Goal: Obtain resource: Download file/media

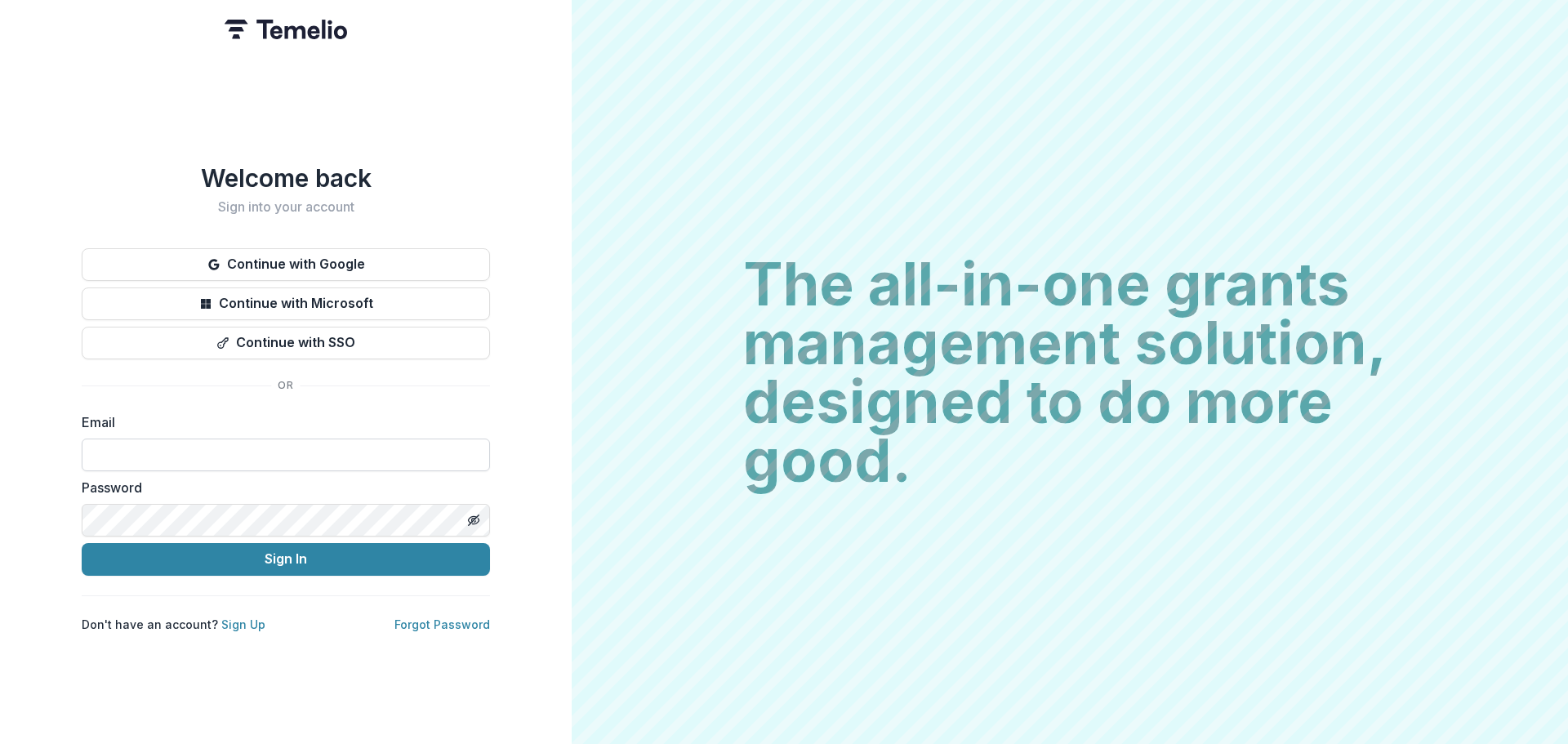
click at [225, 449] on input at bounding box center [285, 454] width 408 height 33
click at [349, 446] on input at bounding box center [285, 454] width 408 height 33
type input "**********"
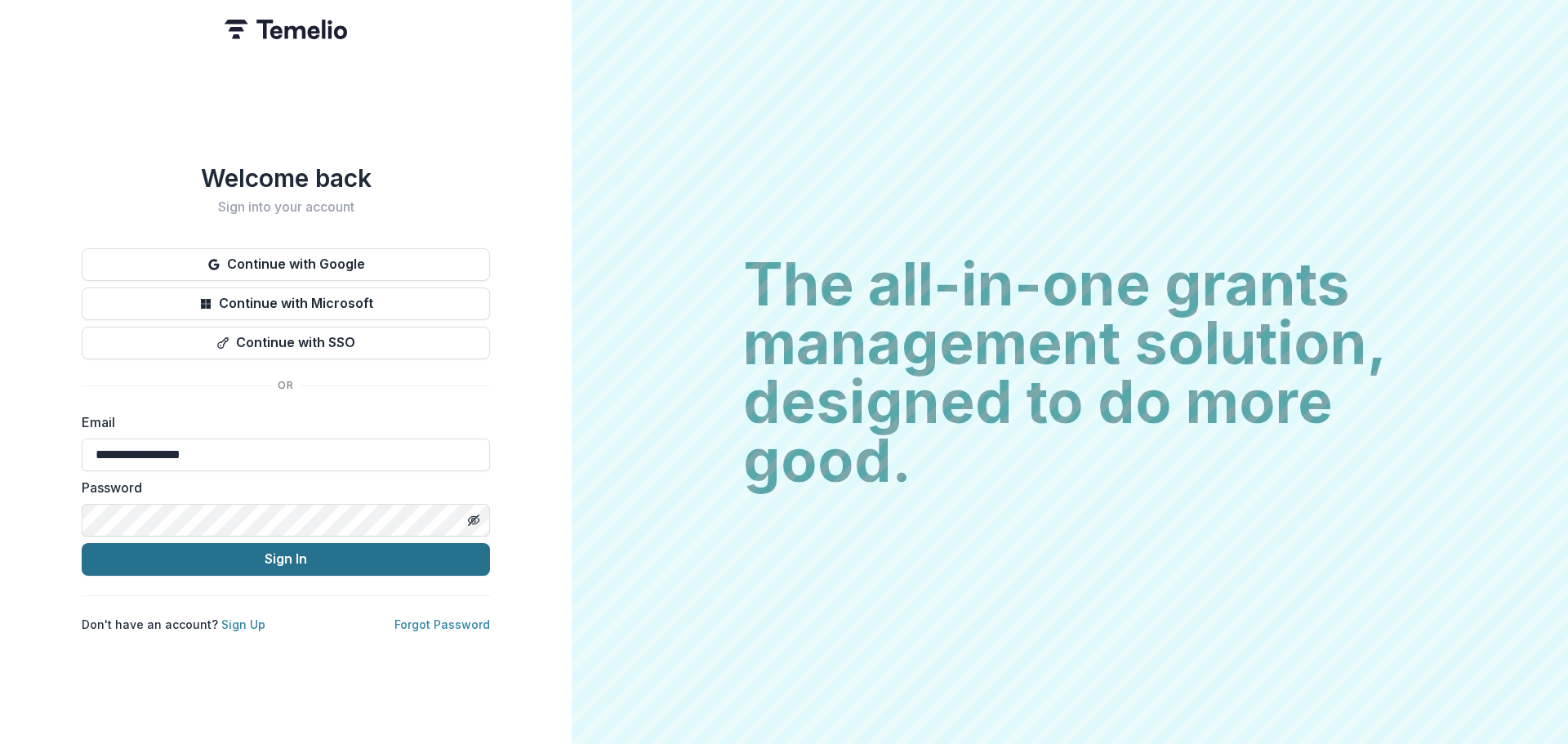
click at [337, 554] on button "Sign In" at bounding box center [285, 559] width 408 height 33
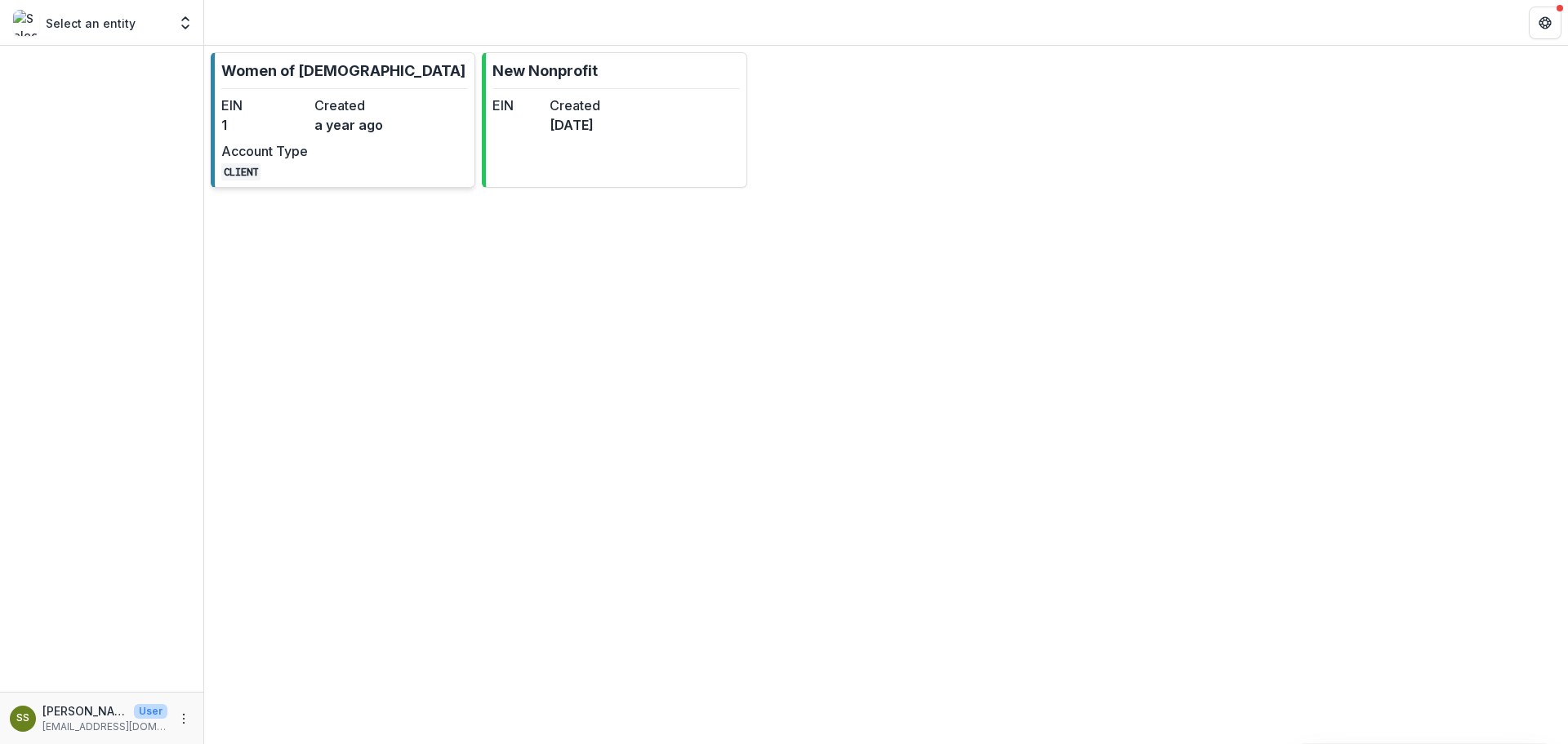
click at [349, 128] on dd "a year ago" at bounding box center [358, 125] width 87 height 19
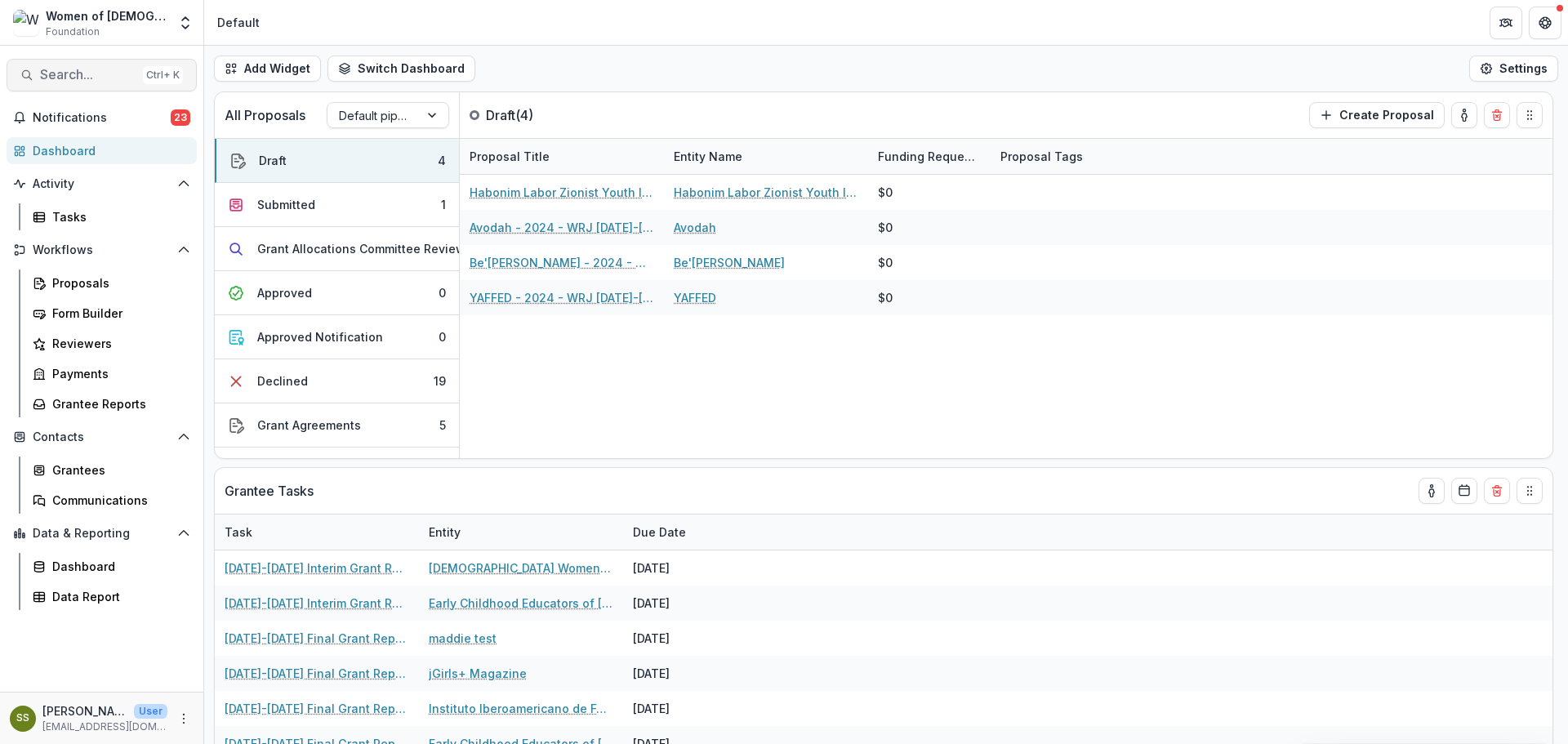
click at [76, 77] on span "Search..." at bounding box center [88, 75] width 97 height 16
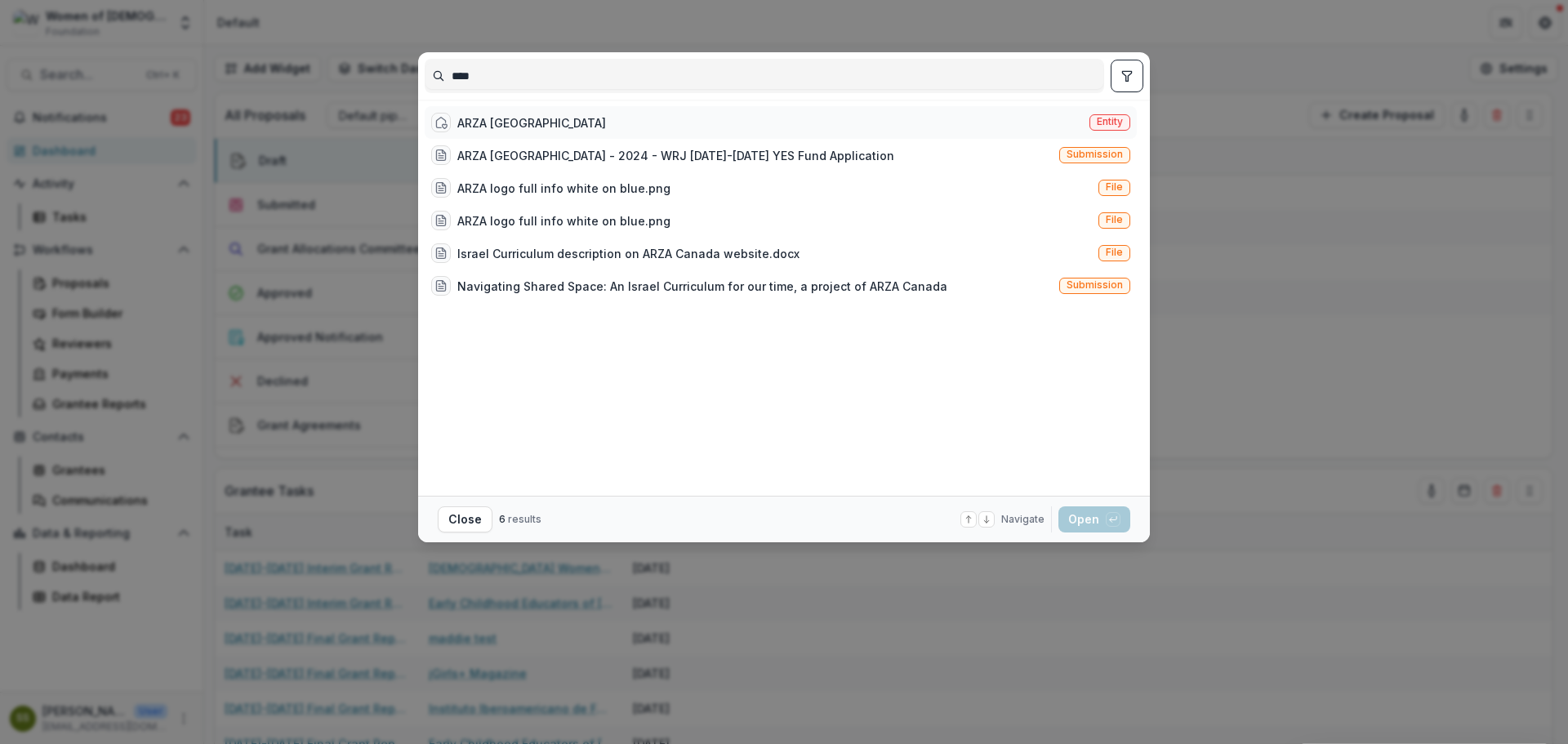
type input "****"
click at [1015, 115] on div "ARZA Canada Entity" at bounding box center [780, 122] width 712 height 33
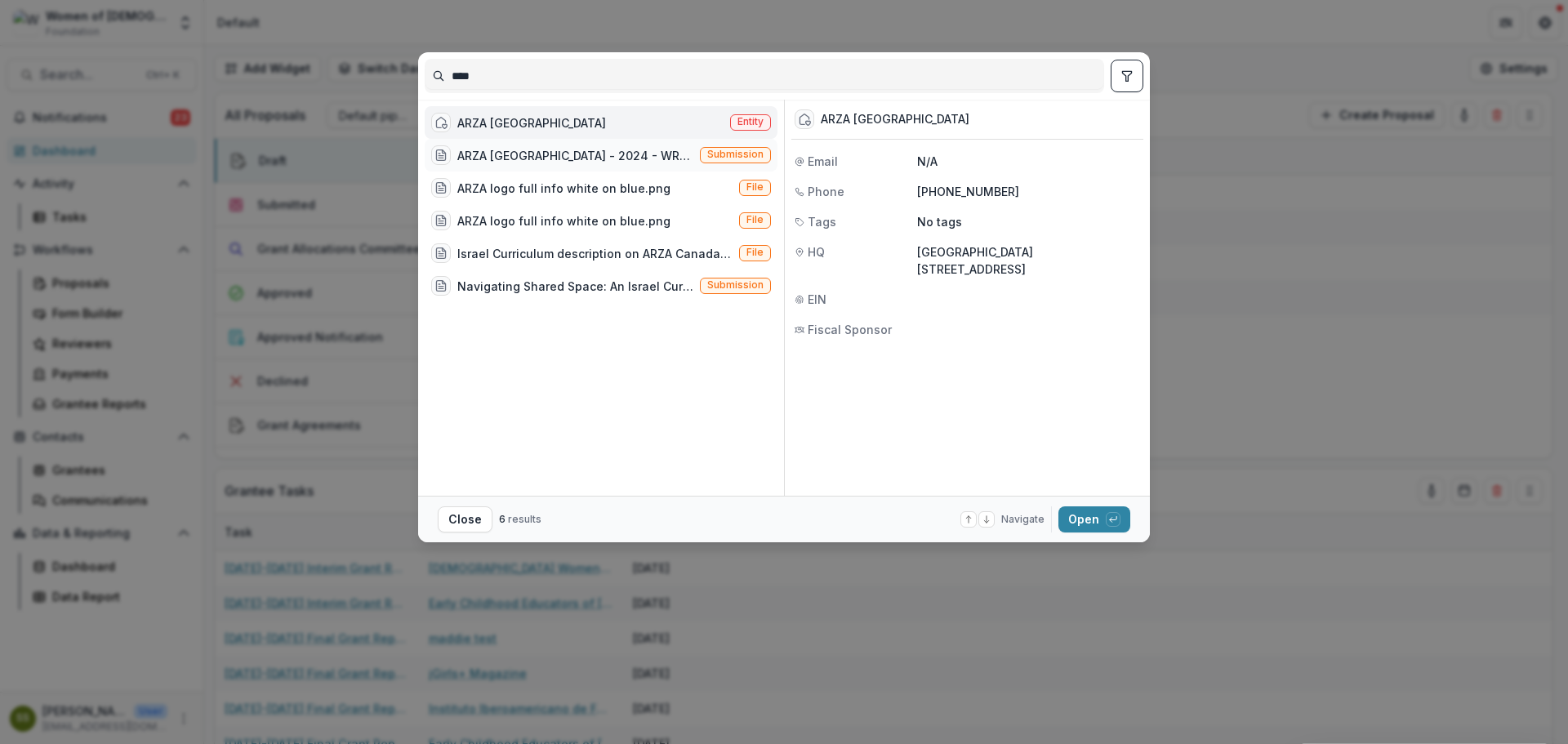
click at [621, 165] on div "ARZA [GEOGRAPHIC_DATA] - 2024 - WRJ [DATE]-[DATE] YES Fund Application Submissi…" at bounding box center [601, 155] width 353 height 33
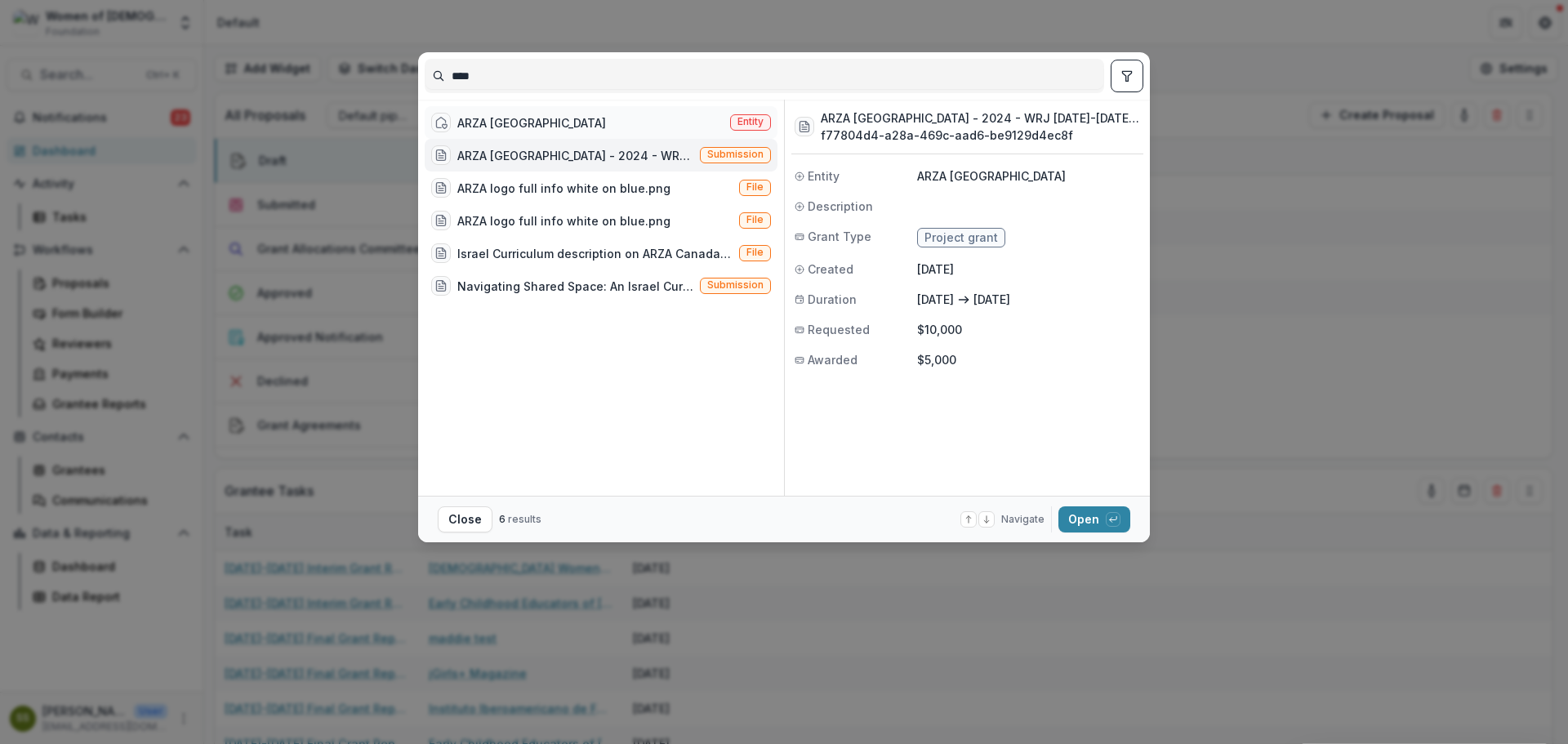
click at [636, 118] on div "ARZA Canada Entity" at bounding box center [601, 122] width 353 height 33
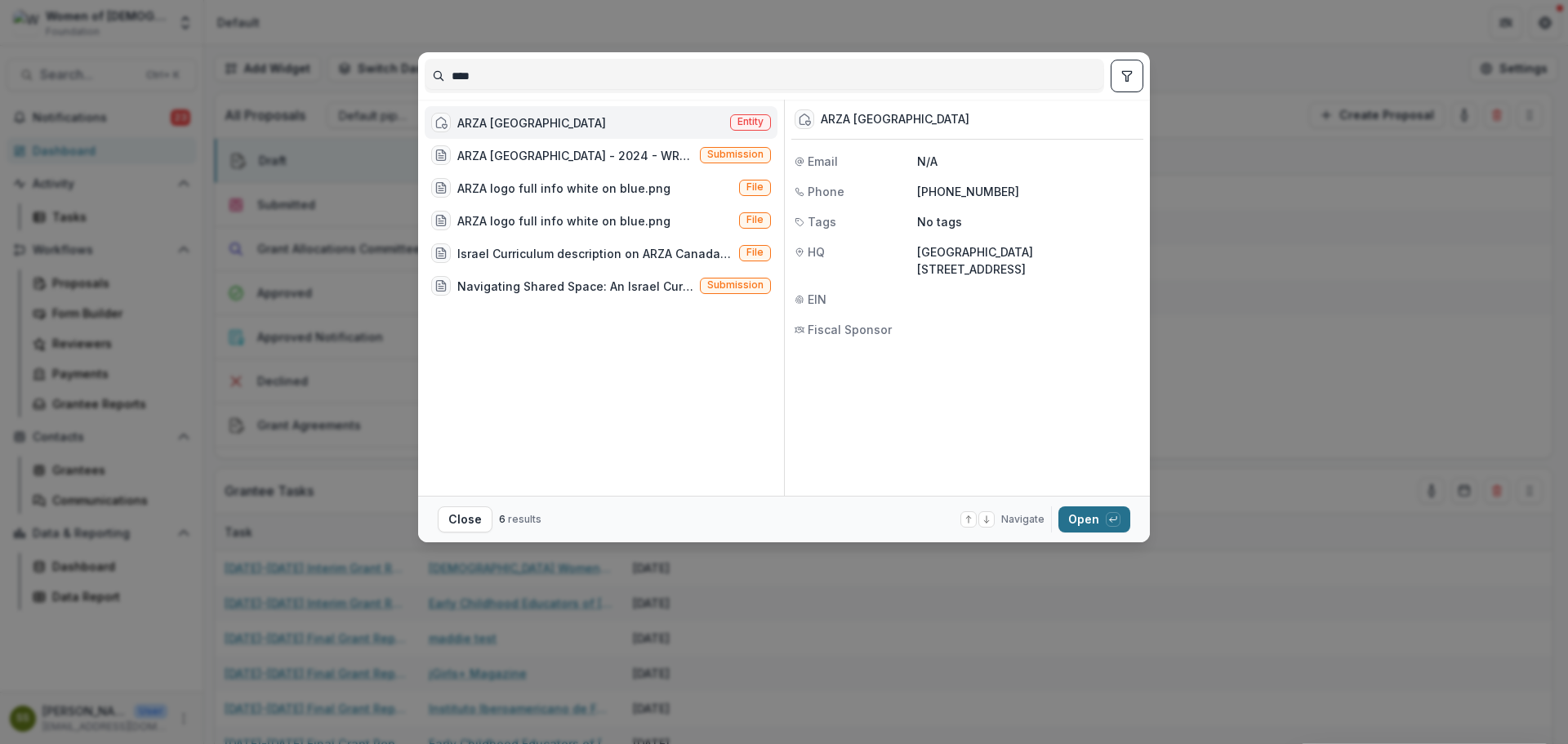
click at [1072, 514] on button "Open with enter key" at bounding box center [1094, 520] width 72 height 27
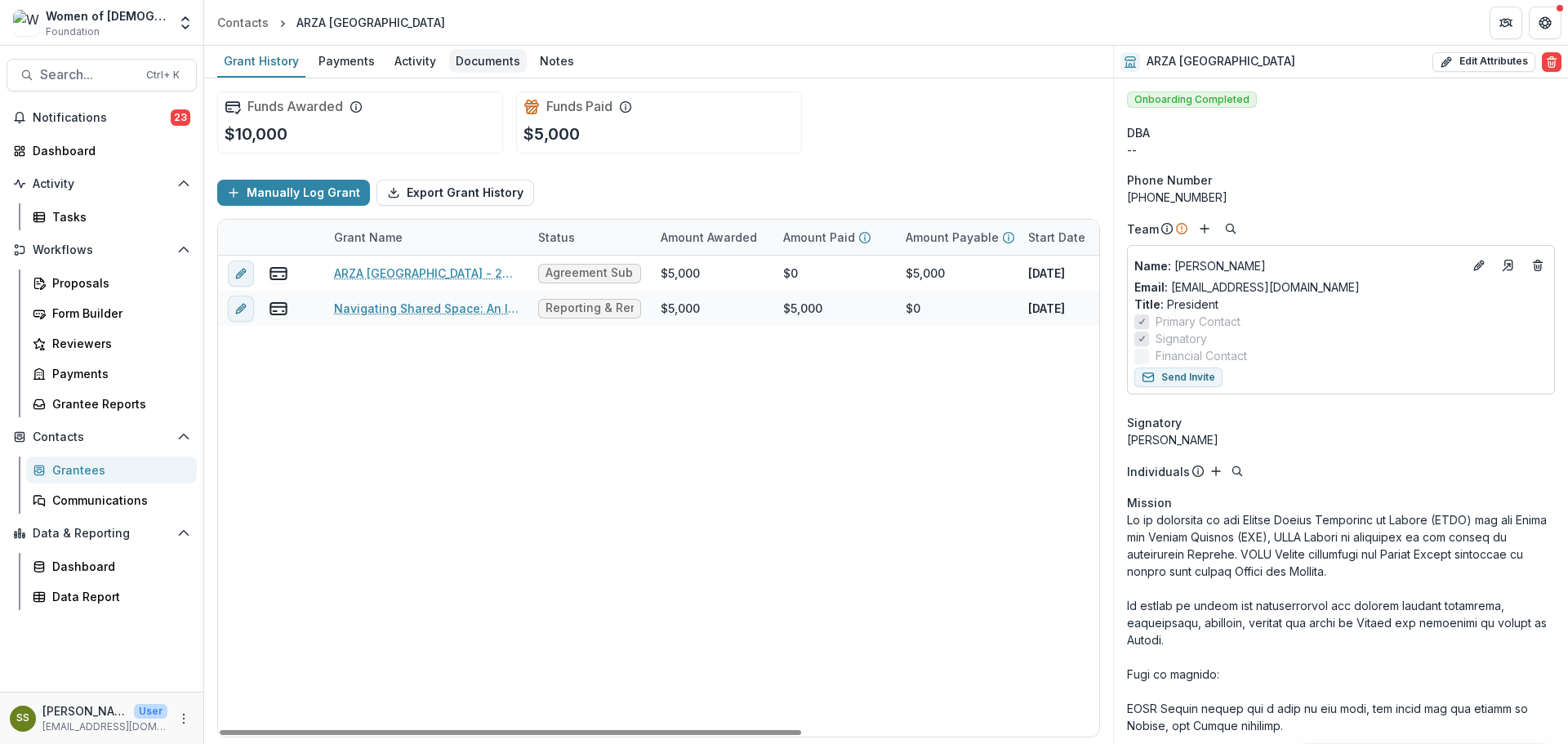
click at [491, 58] on div "Documents" at bounding box center [488, 60] width 78 height 24
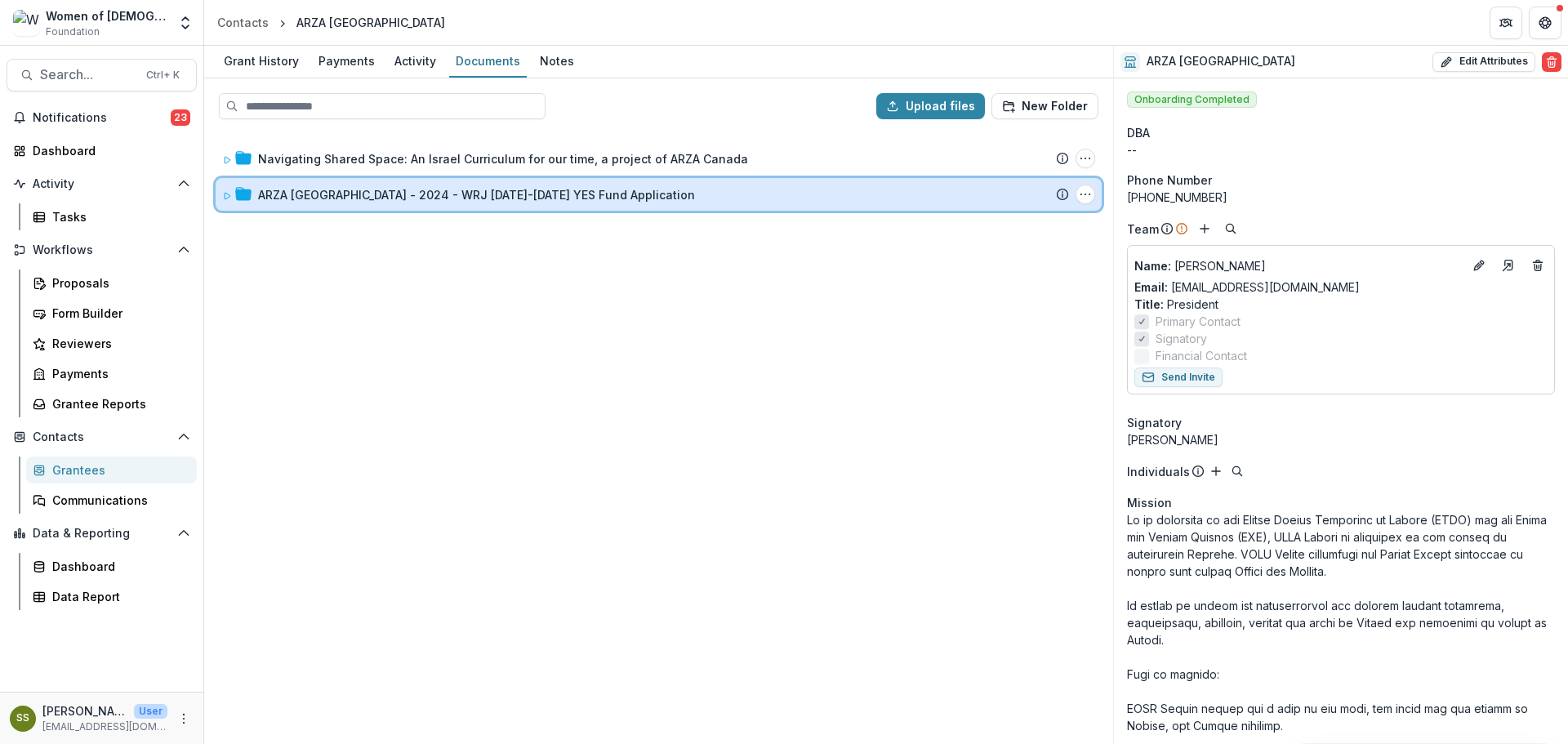
click at [220, 192] on div "ARZA [GEOGRAPHIC_DATA] - 2024 - WRJ [DATE]-[DATE] YES Fund Application Submissi…" at bounding box center [658, 194] width 886 height 33
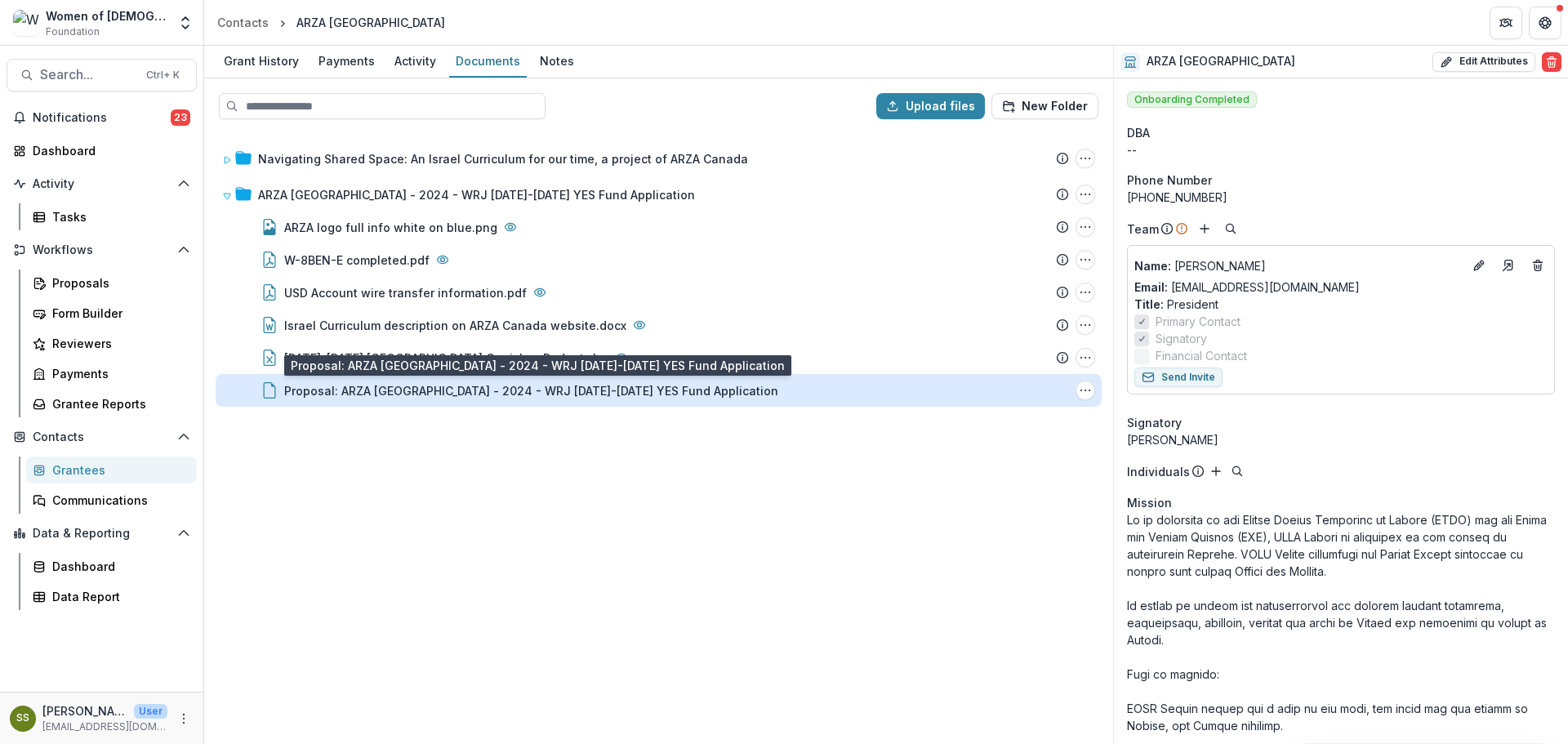
click at [615, 391] on div "Proposal: ARZA [GEOGRAPHIC_DATA] - 2024 - WRJ [DATE]-[DATE] YES Fund Application" at bounding box center [532, 391] width 494 height 17
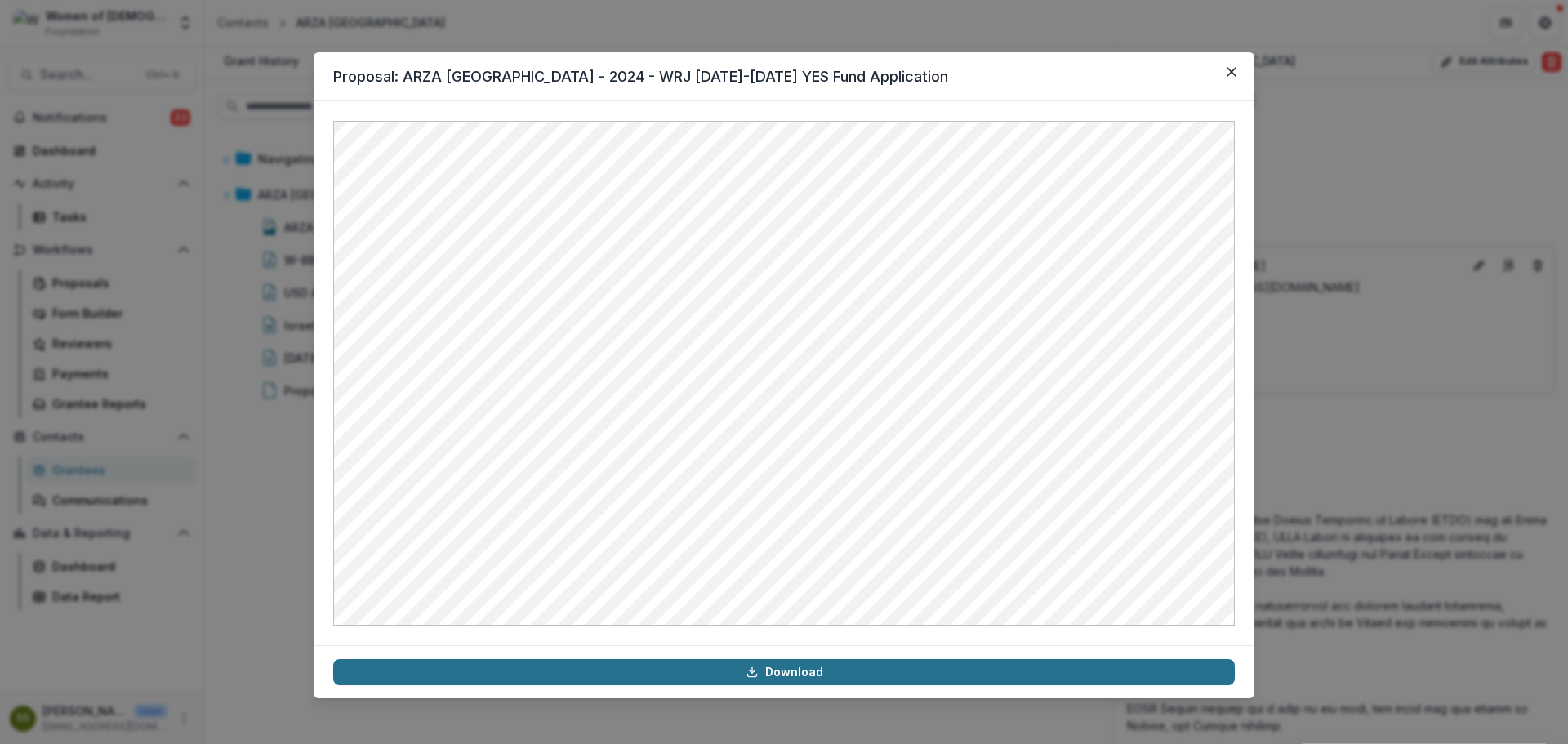
click at [950, 667] on link "Download" at bounding box center [784, 672] width 902 height 27
click at [1231, 69] on icon "Close" at bounding box center [1231, 72] width 10 height 10
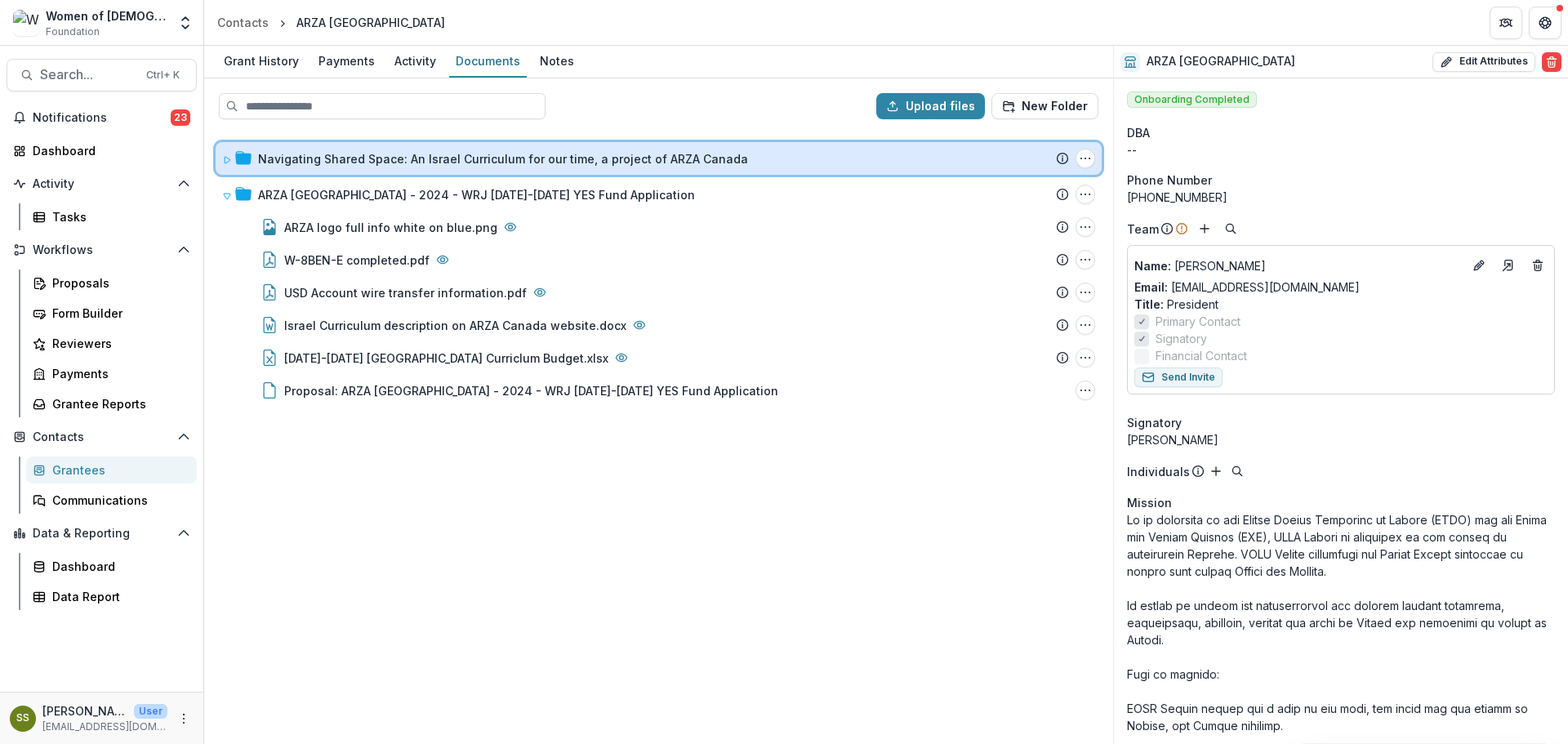
click at [231, 155] on icon at bounding box center [227, 159] width 10 height 10
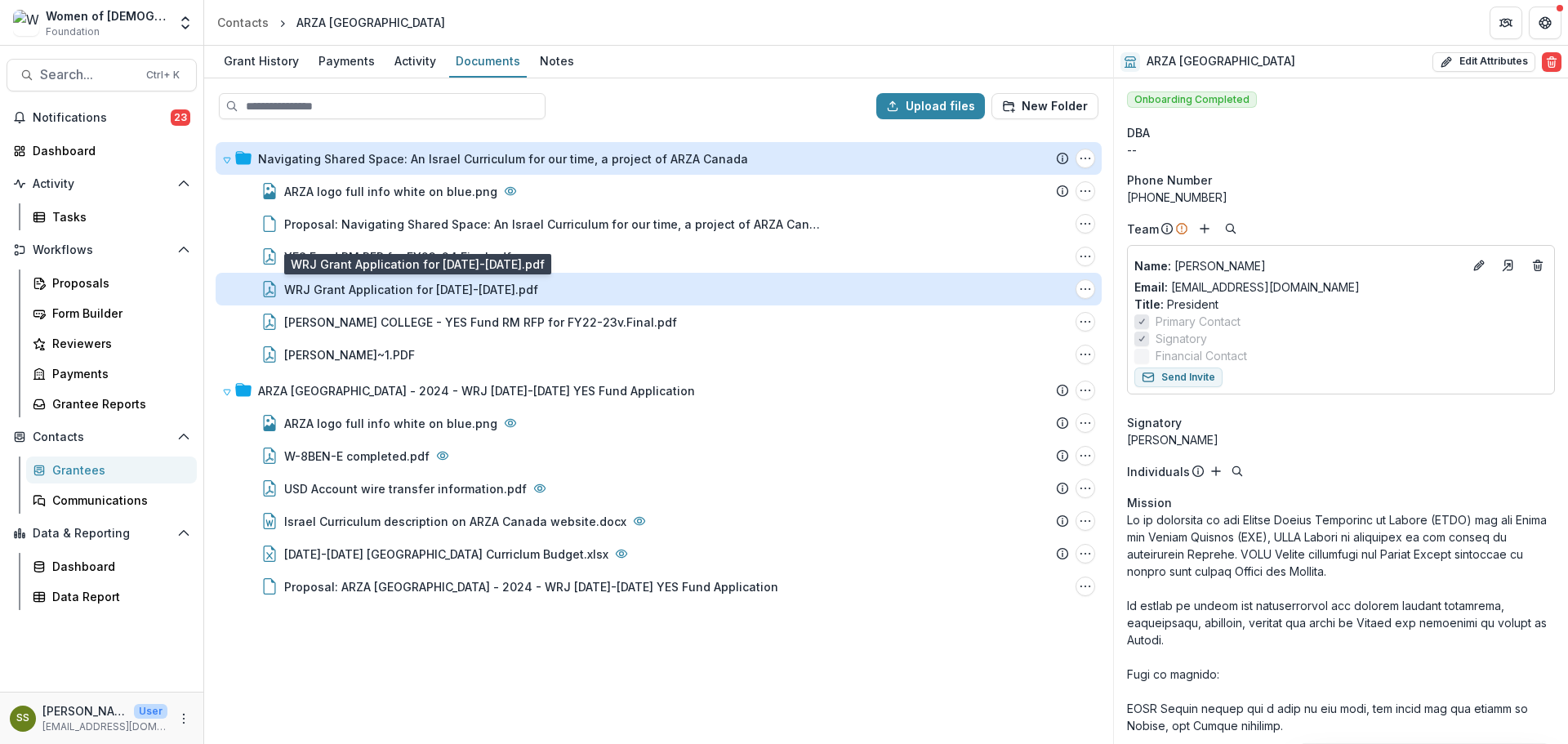
click at [456, 293] on div "WRJ Grant Application for [DATE]-[DATE].pdf" at bounding box center [411, 289] width 254 height 17
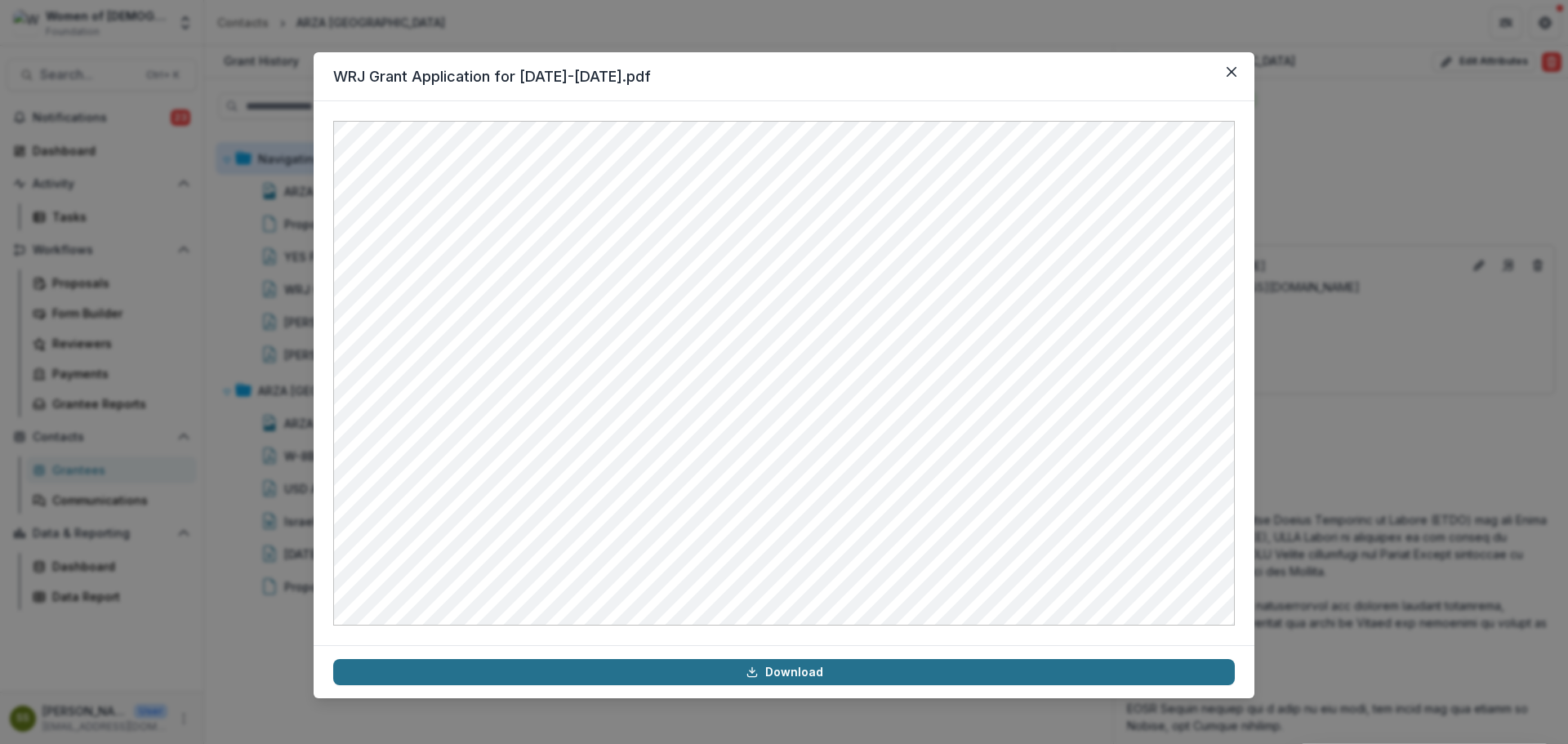
click at [891, 671] on link "Download" at bounding box center [784, 672] width 902 height 27
click at [1240, 72] on button "Close" at bounding box center [1232, 72] width 27 height 27
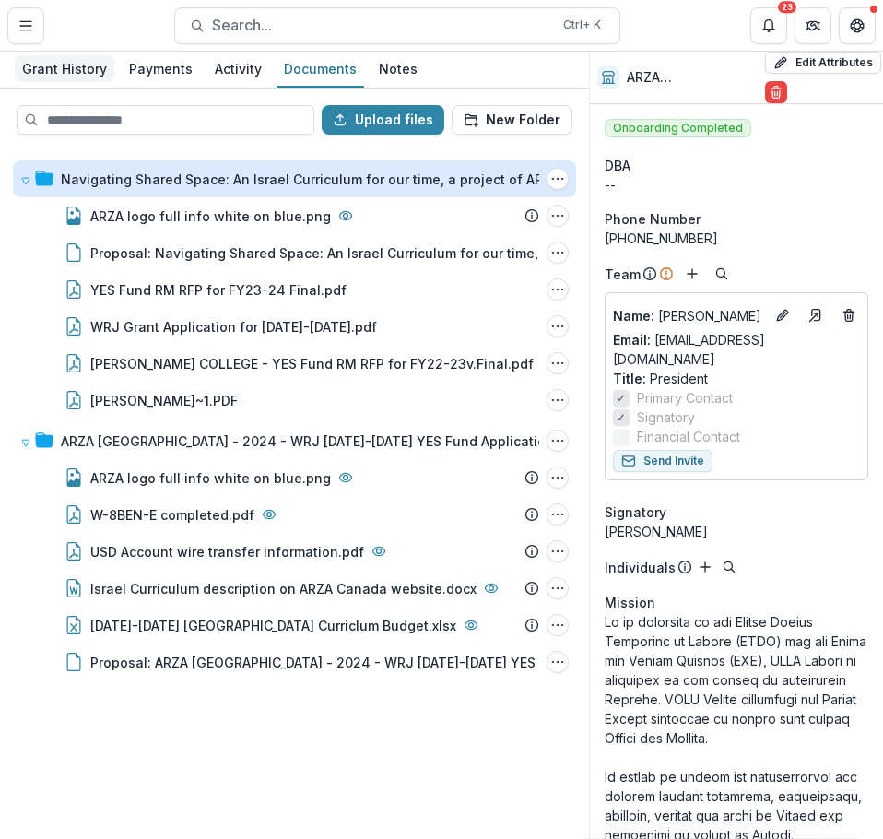
click at [35, 78] on div "Grant History" at bounding box center [65, 68] width 100 height 27
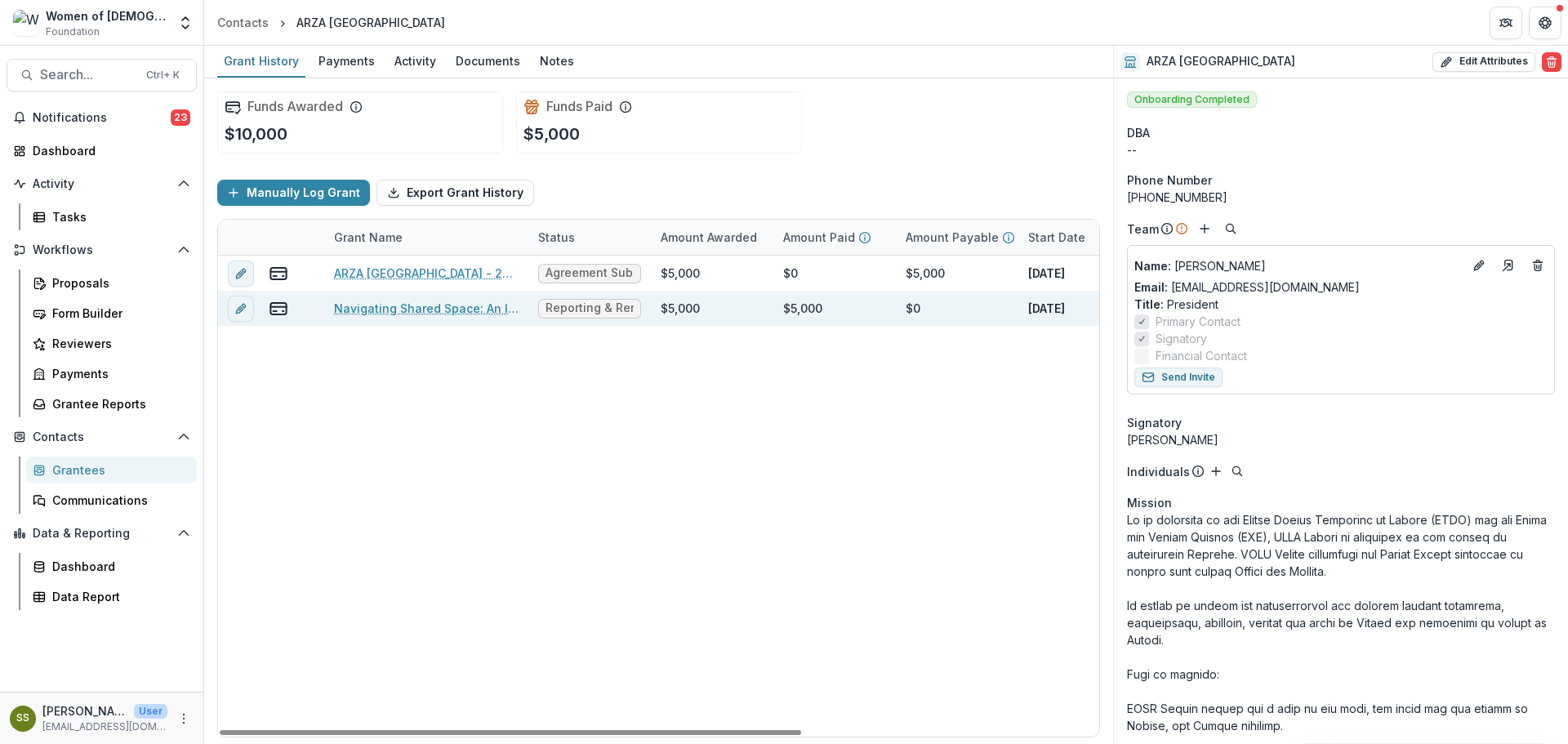
click at [403, 309] on link "Navigating Shared Space: An Israel Curriculum for our time, a project of ARZA C…" at bounding box center [426, 307] width 184 height 17
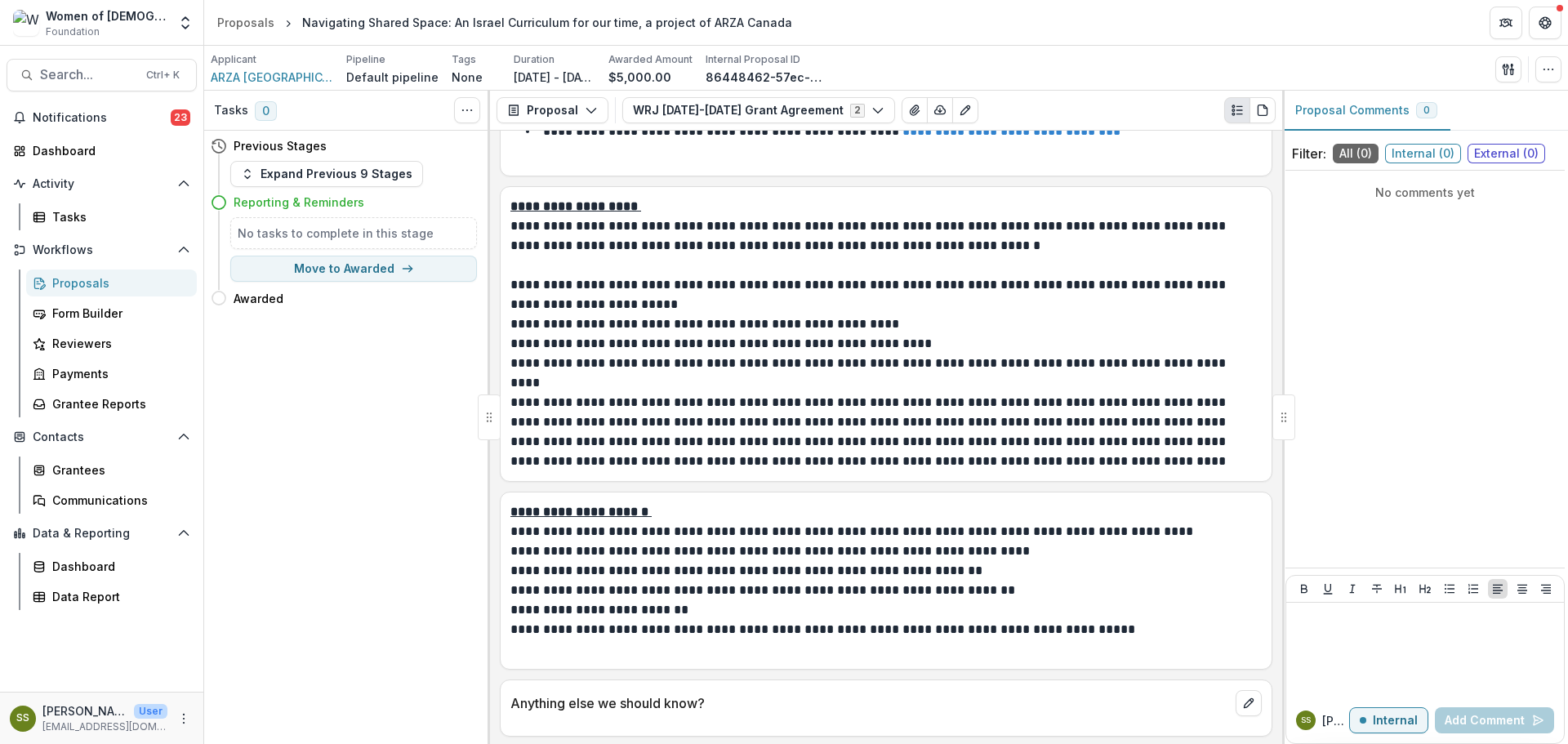
scroll to position [2381, 0]
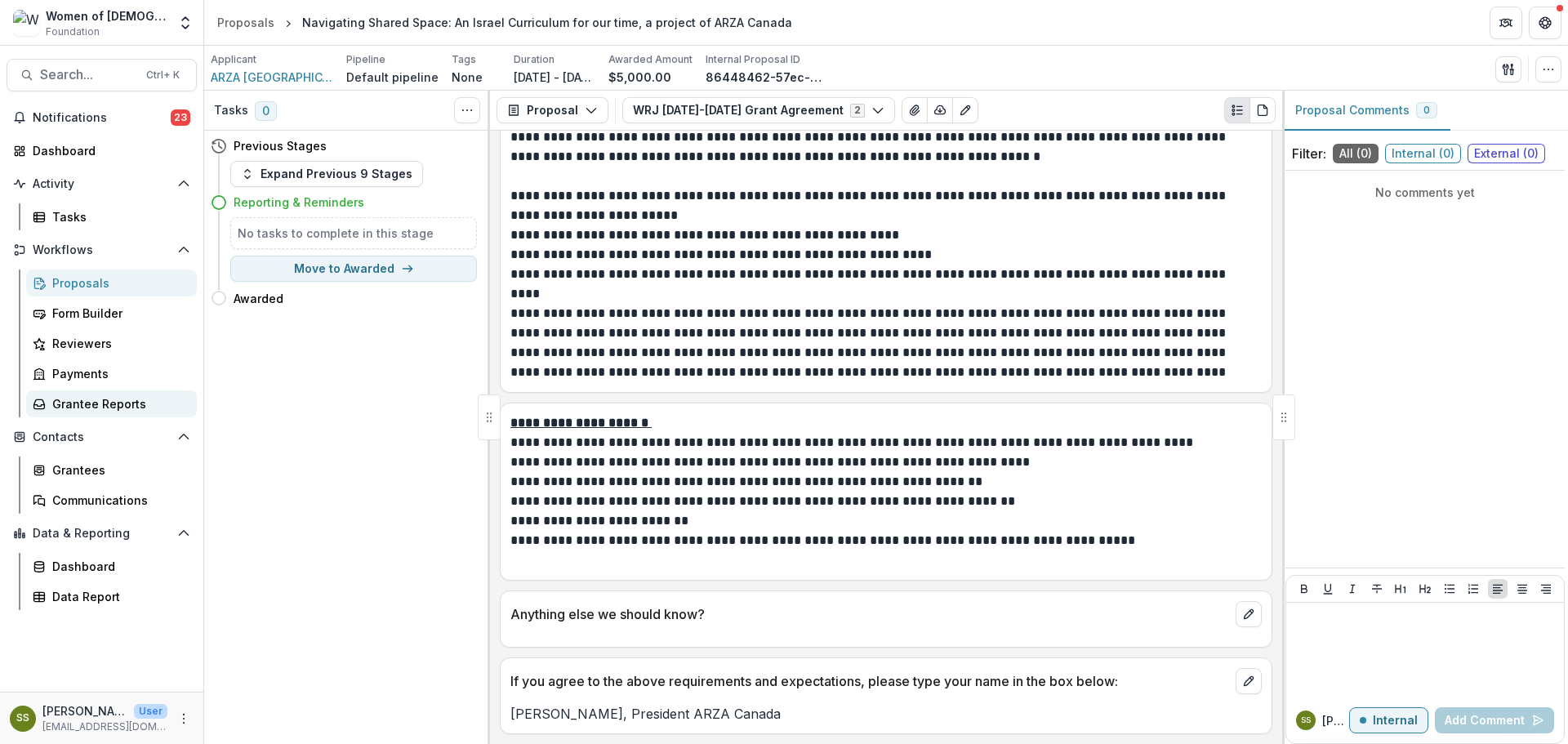
click at [89, 398] on div "Grantee Reports" at bounding box center [118, 403] width 131 height 17
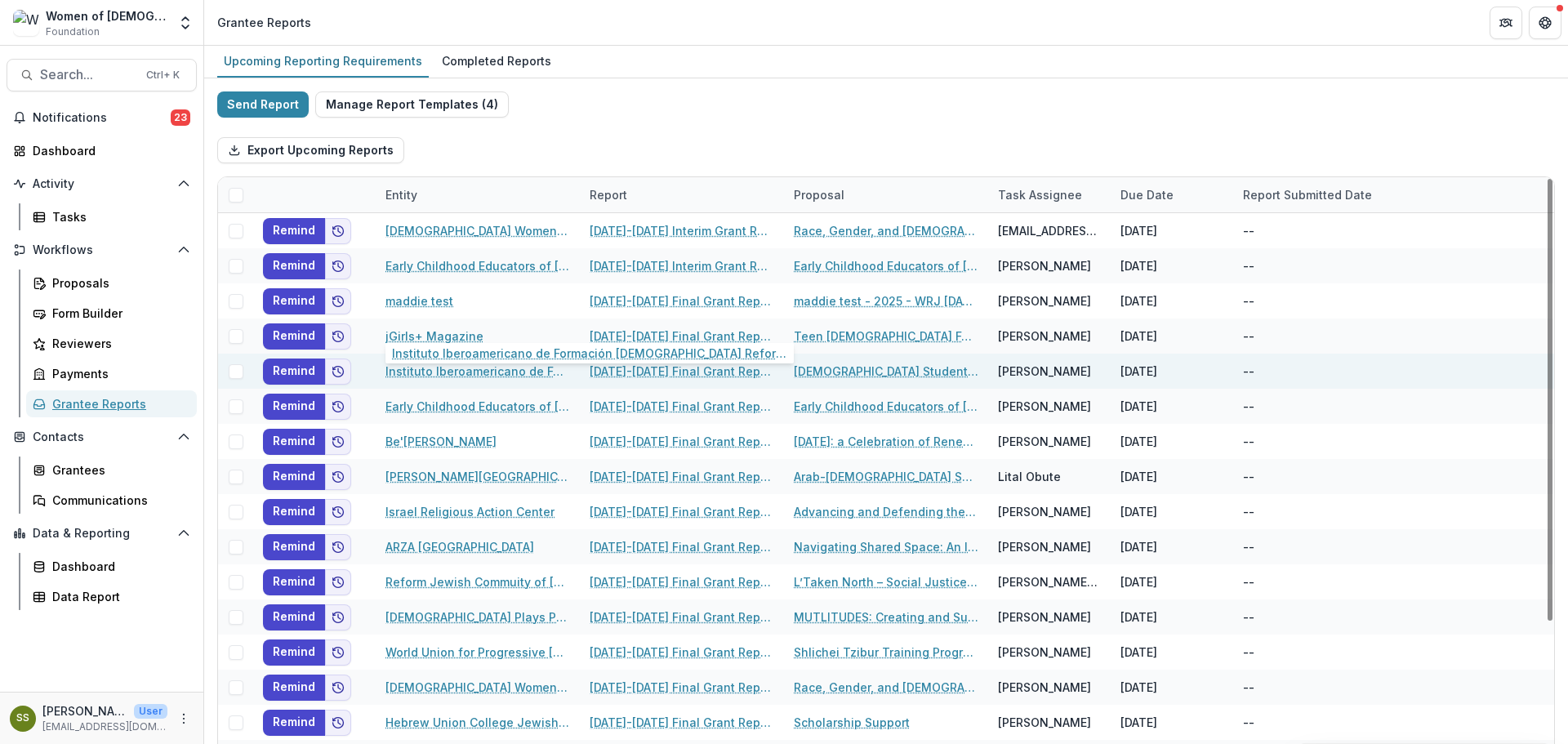
scroll to position [209, 0]
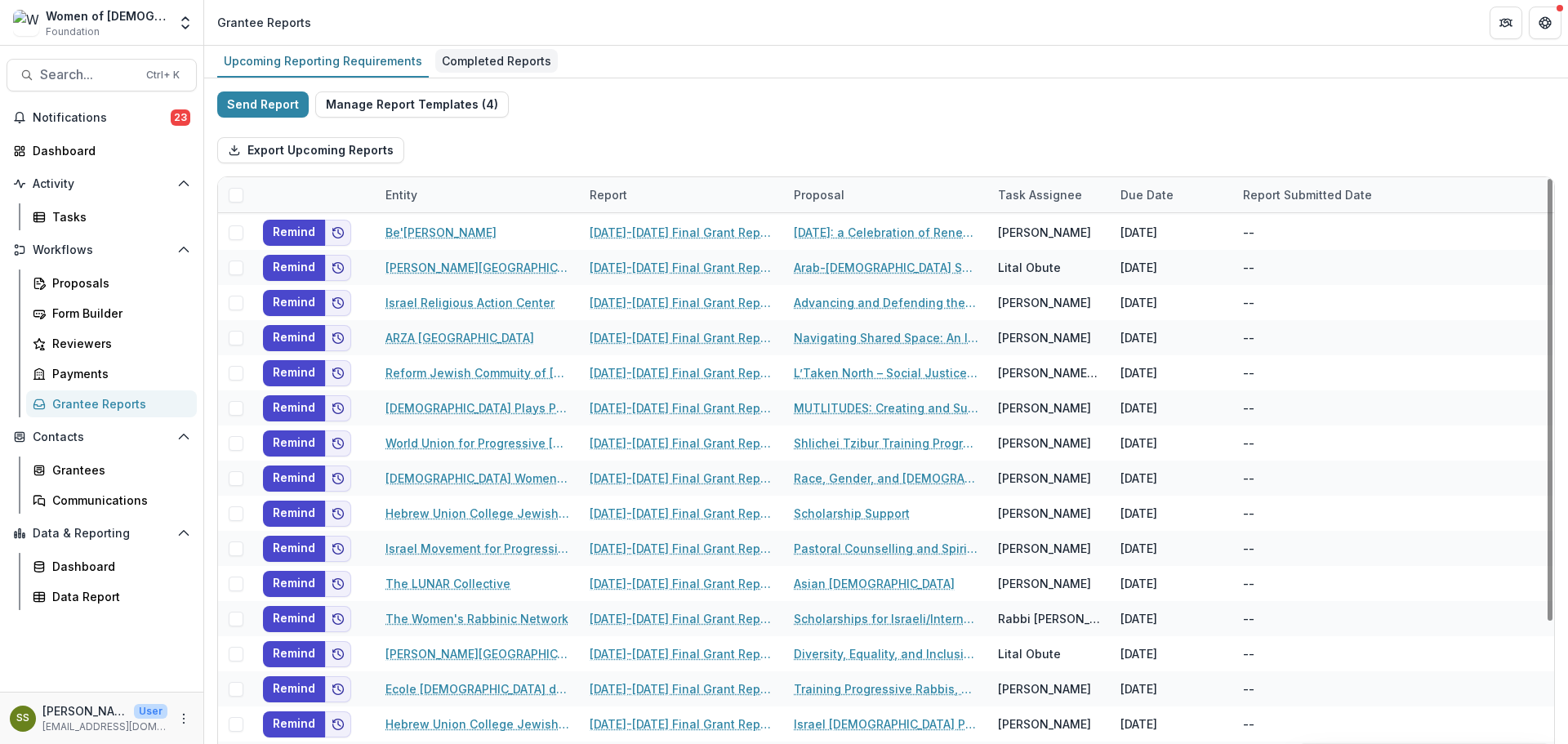
click at [498, 65] on div "Completed Reports" at bounding box center [496, 60] width 122 height 24
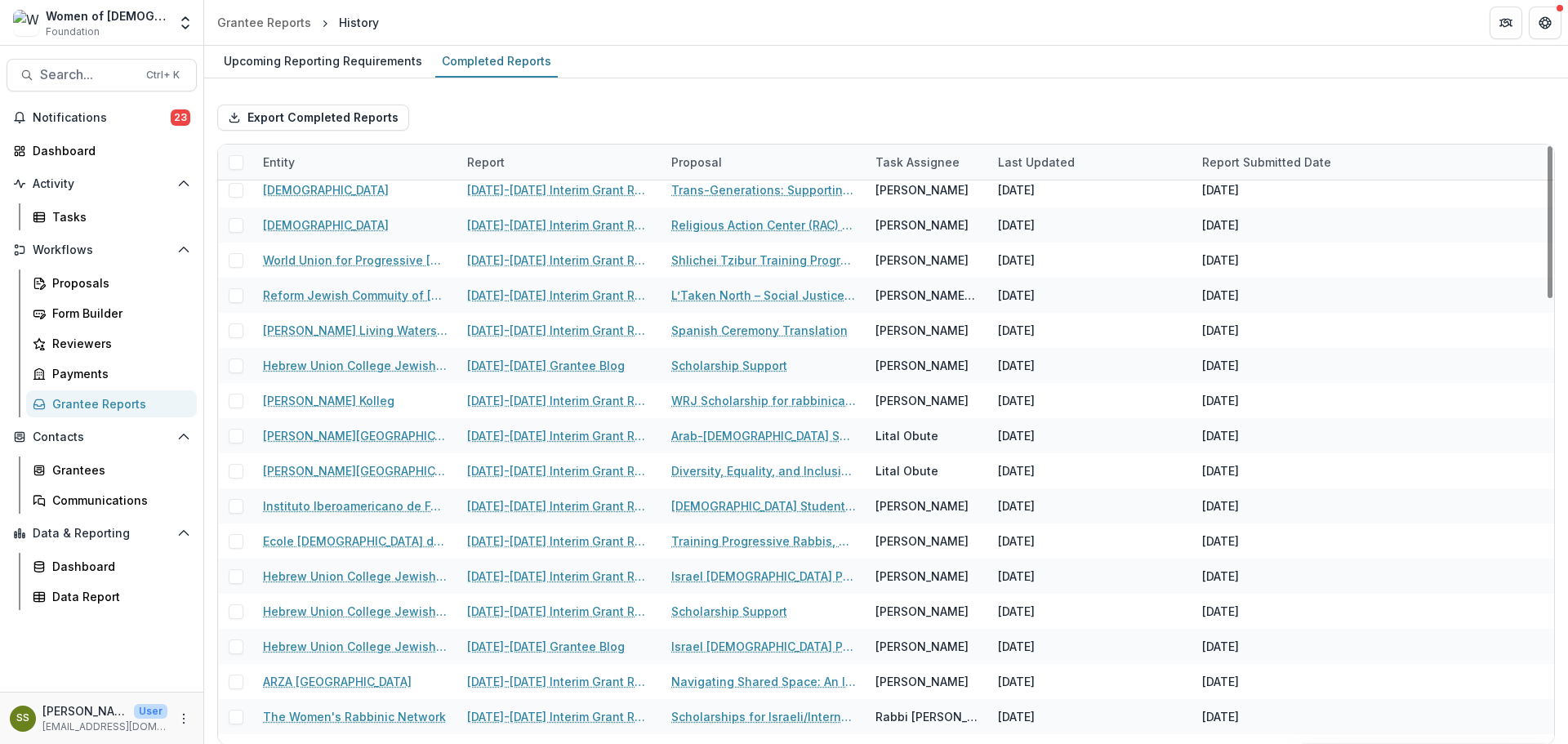
scroll to position [1306, 0]
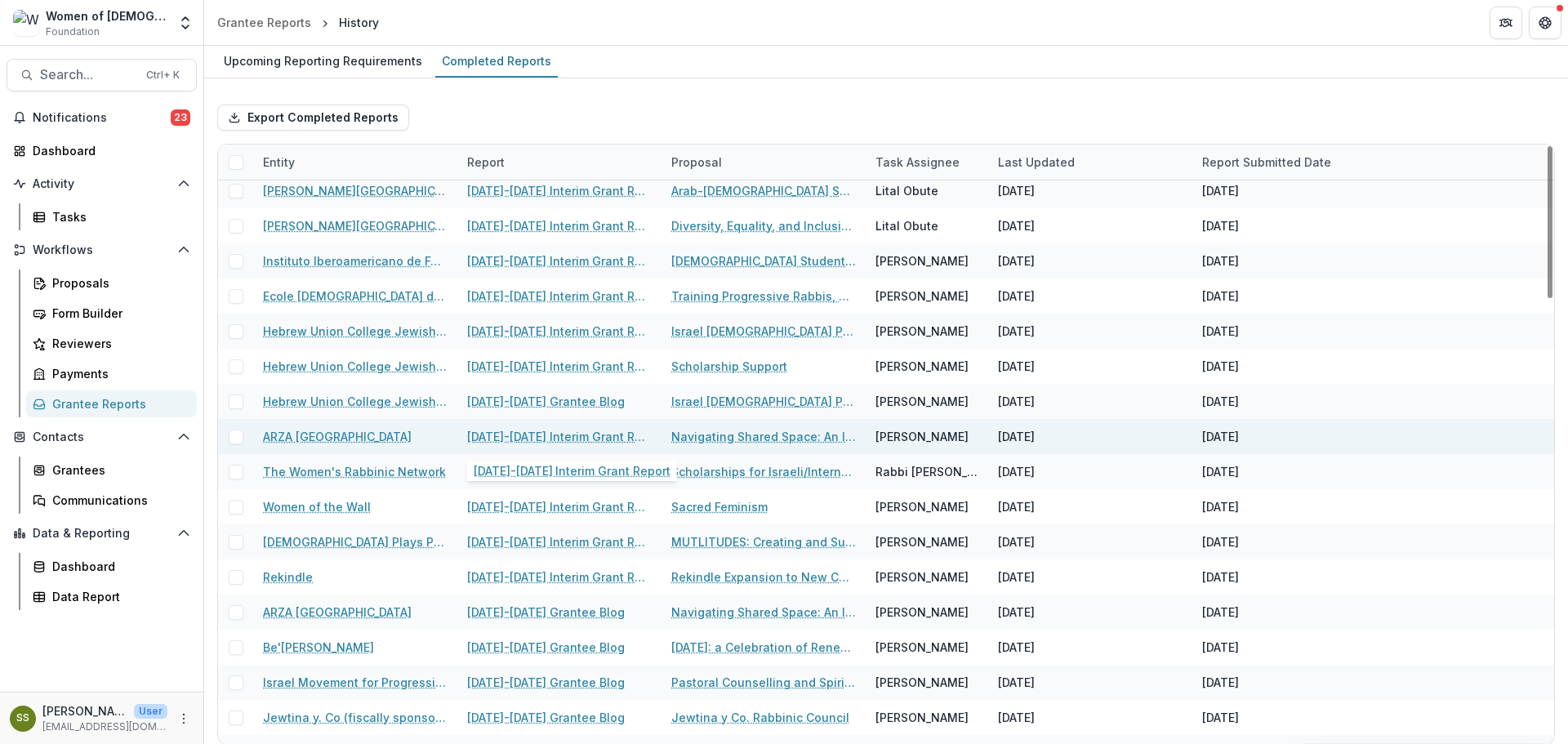
click at [595, 430] on link "[DATE]-[DATE] Interim Grant Report" at bounding box center [559, 436] width 184 height 17
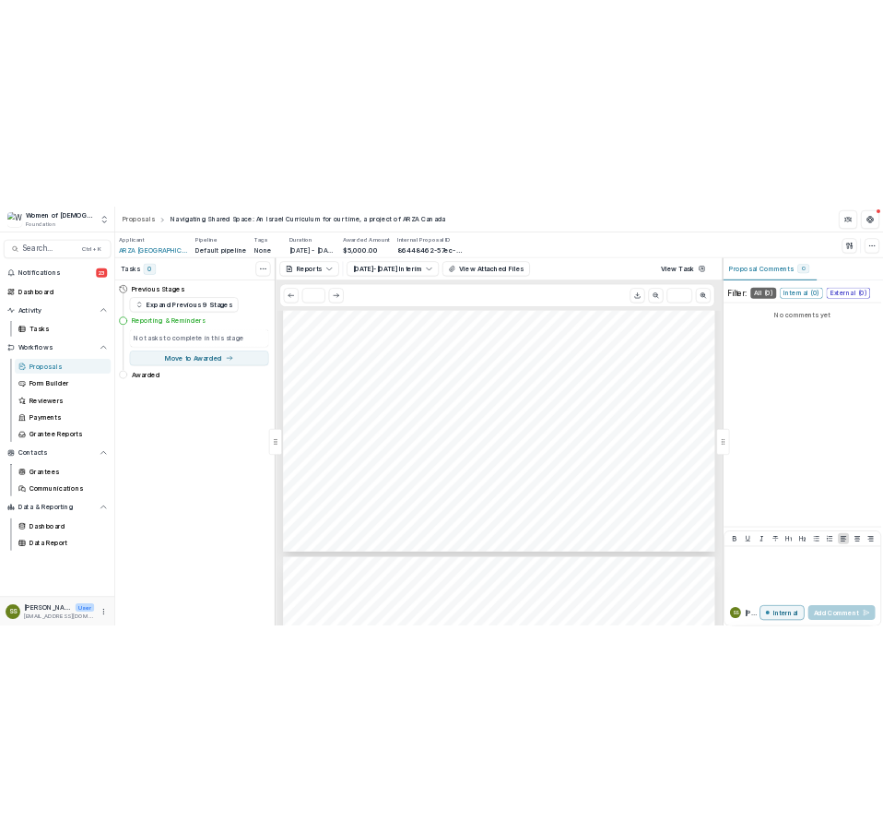
scroll to position [738, 0]
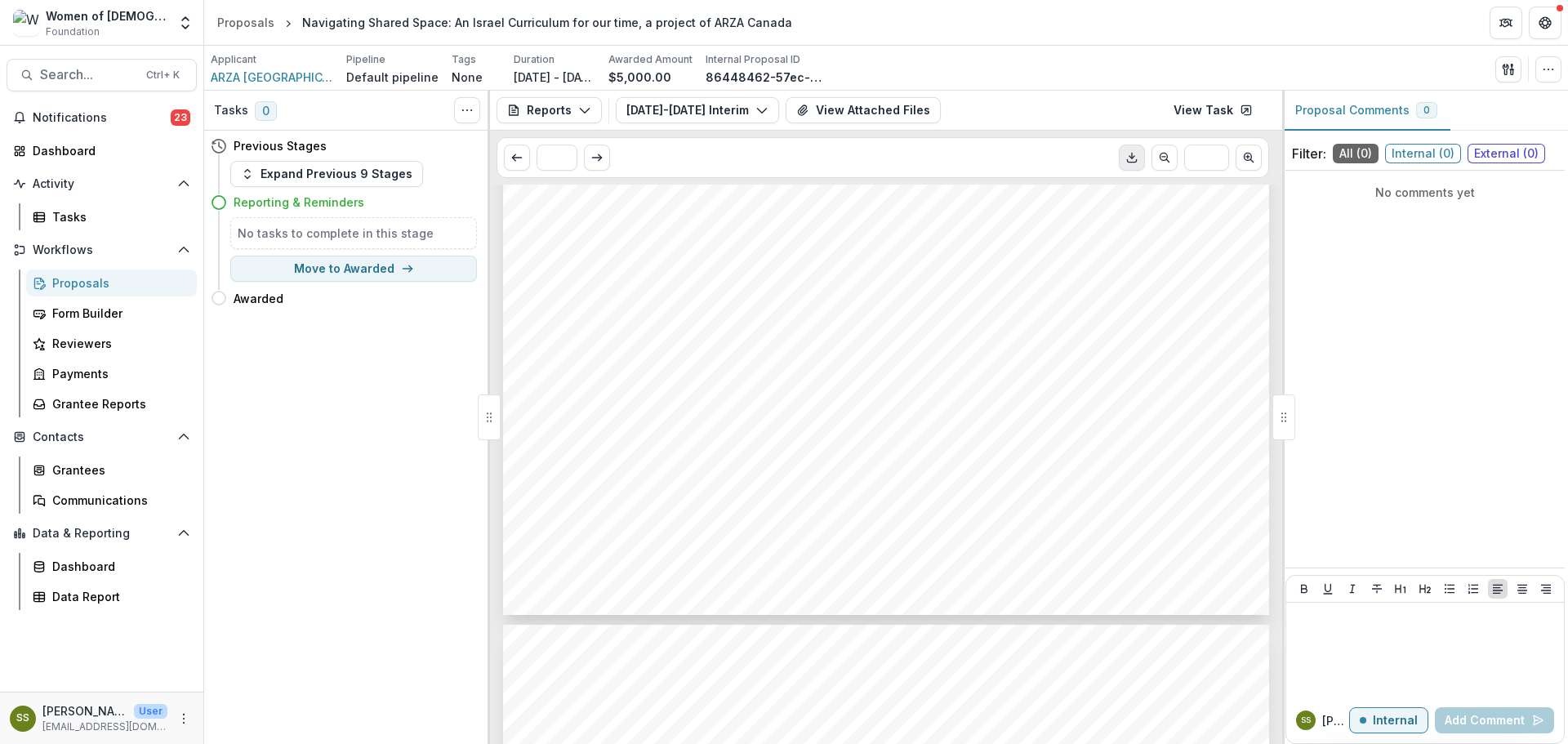
click at [1124, 162] on button "Download PDF" at bounding box center [1132, 158] width 27 height 27
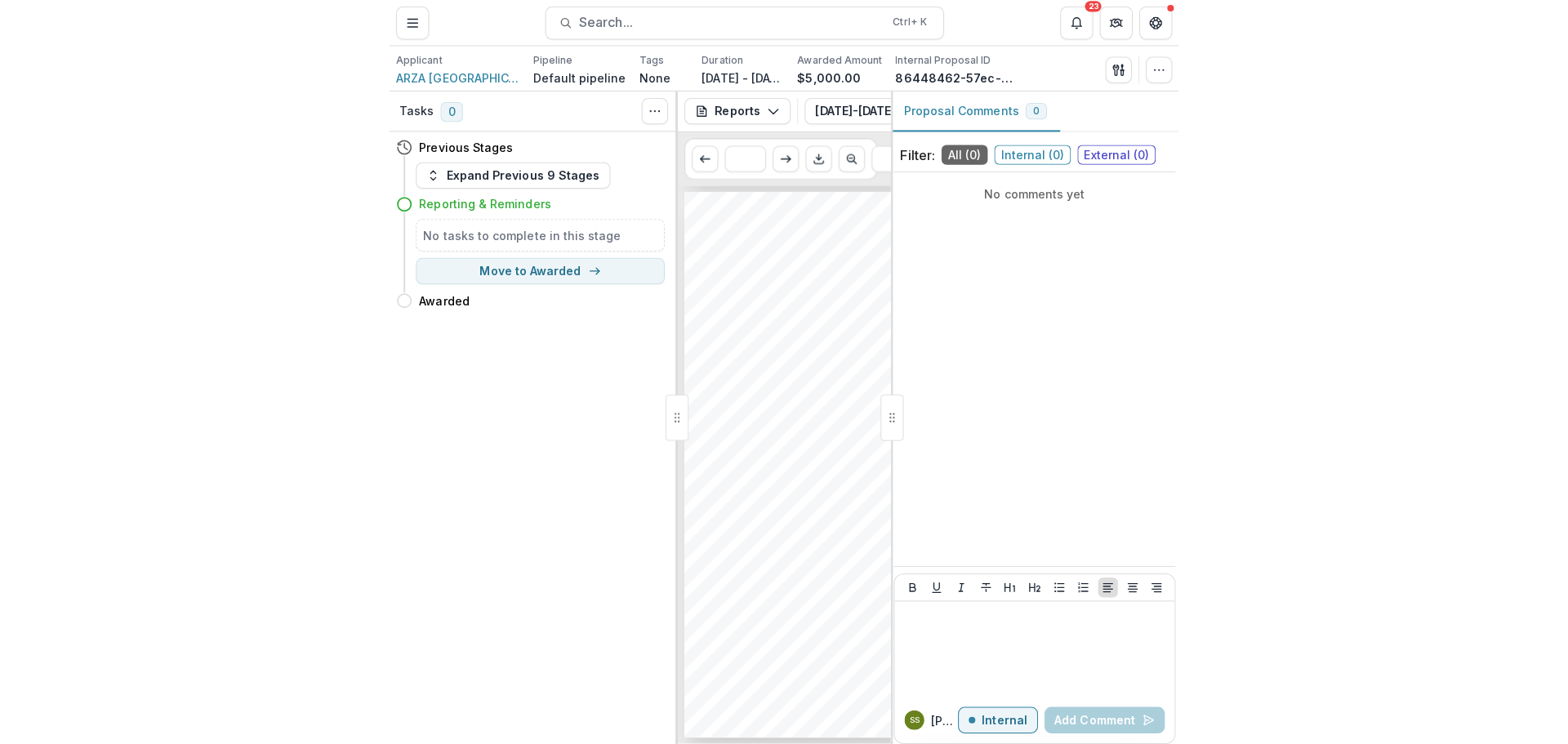
scroll to position [554, 0]
